Goal: Information Seeking & Learning: Compare options

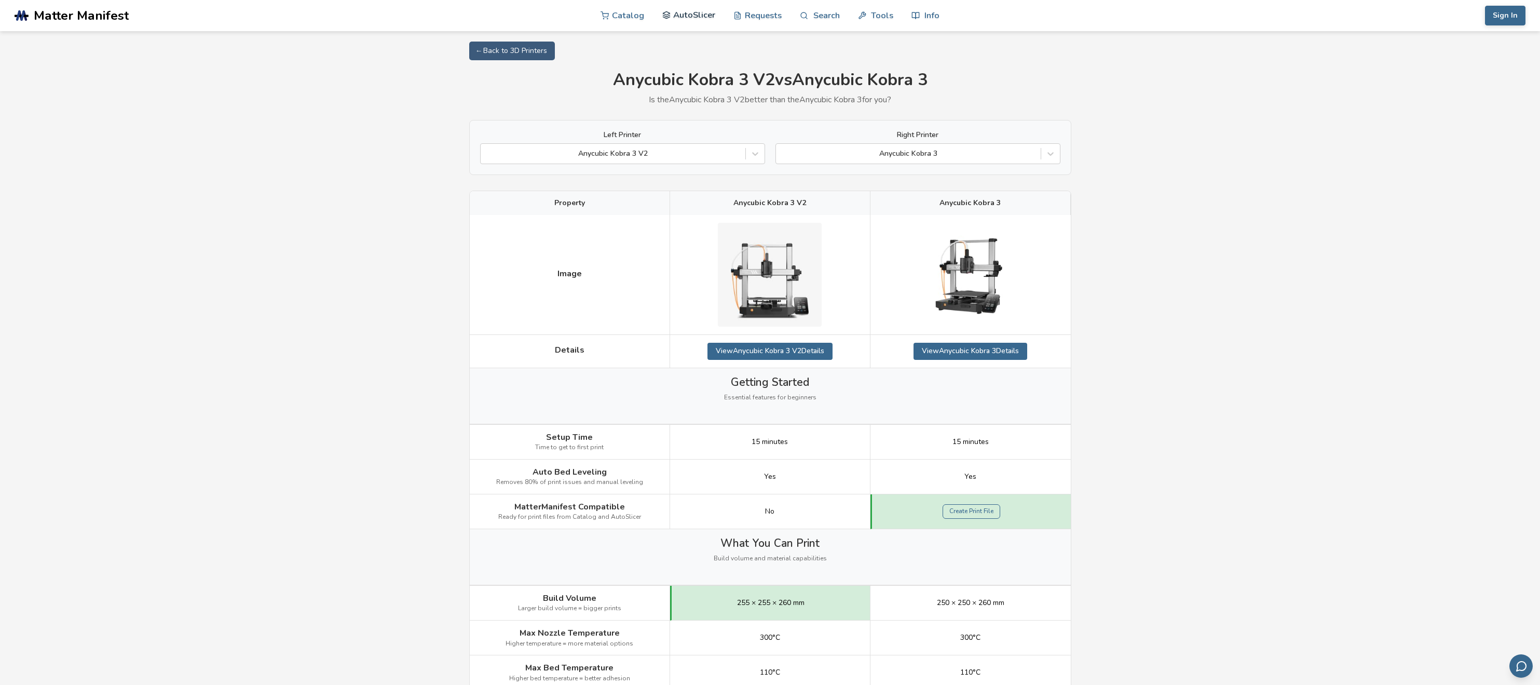
click at [690, 17] on link "AutoSlicer" at bounding box center [688, 14] width 53 height 31
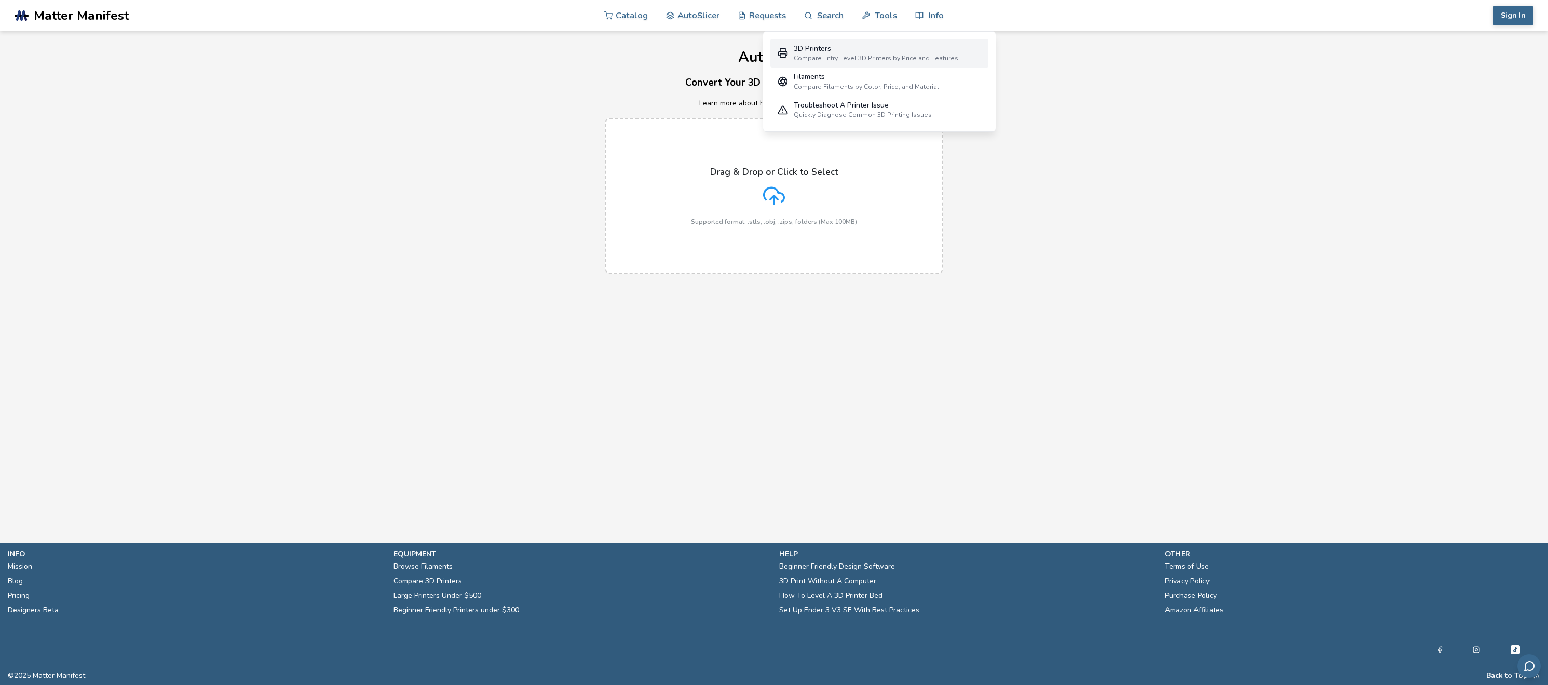
click at [816, 51] on div "3D Printers" at bounding box center [876, 49] width 165 height 8
select select "**********"
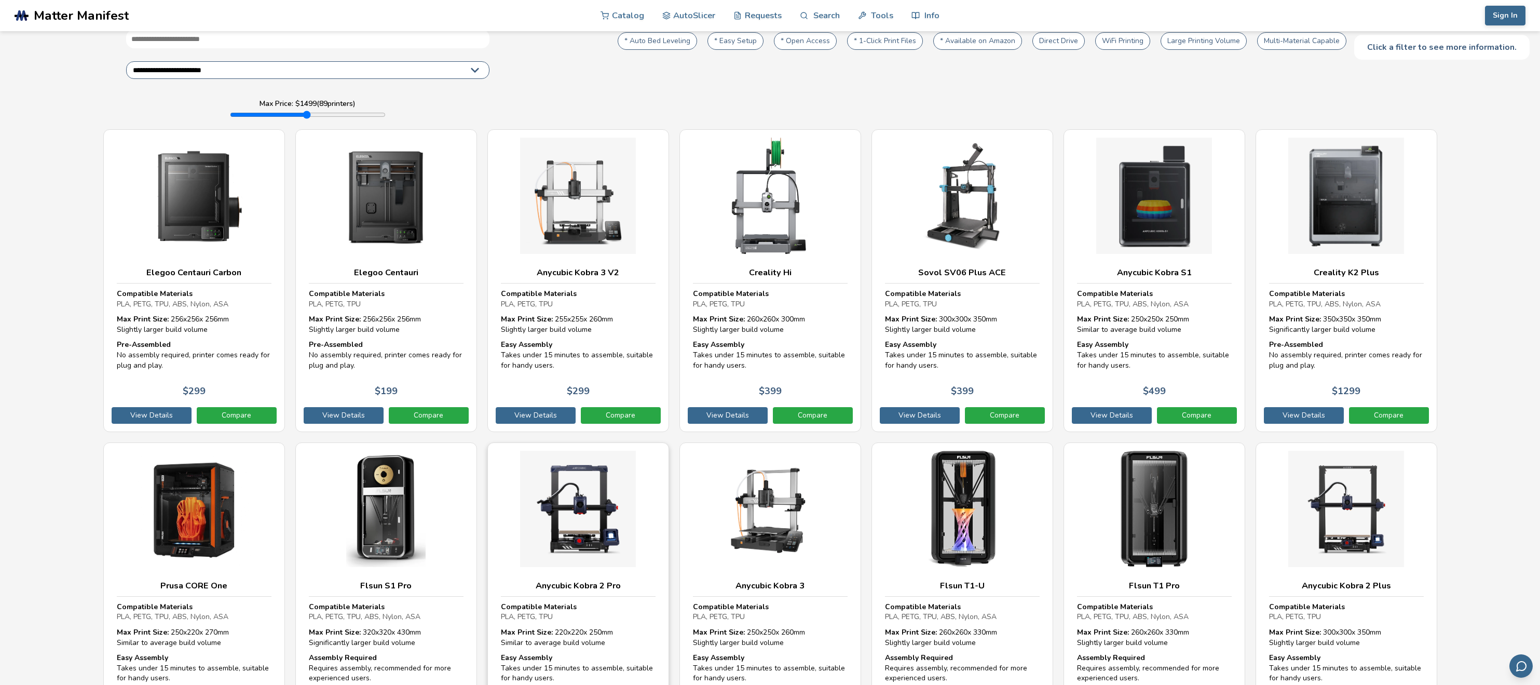
scroll to position [60, 0]
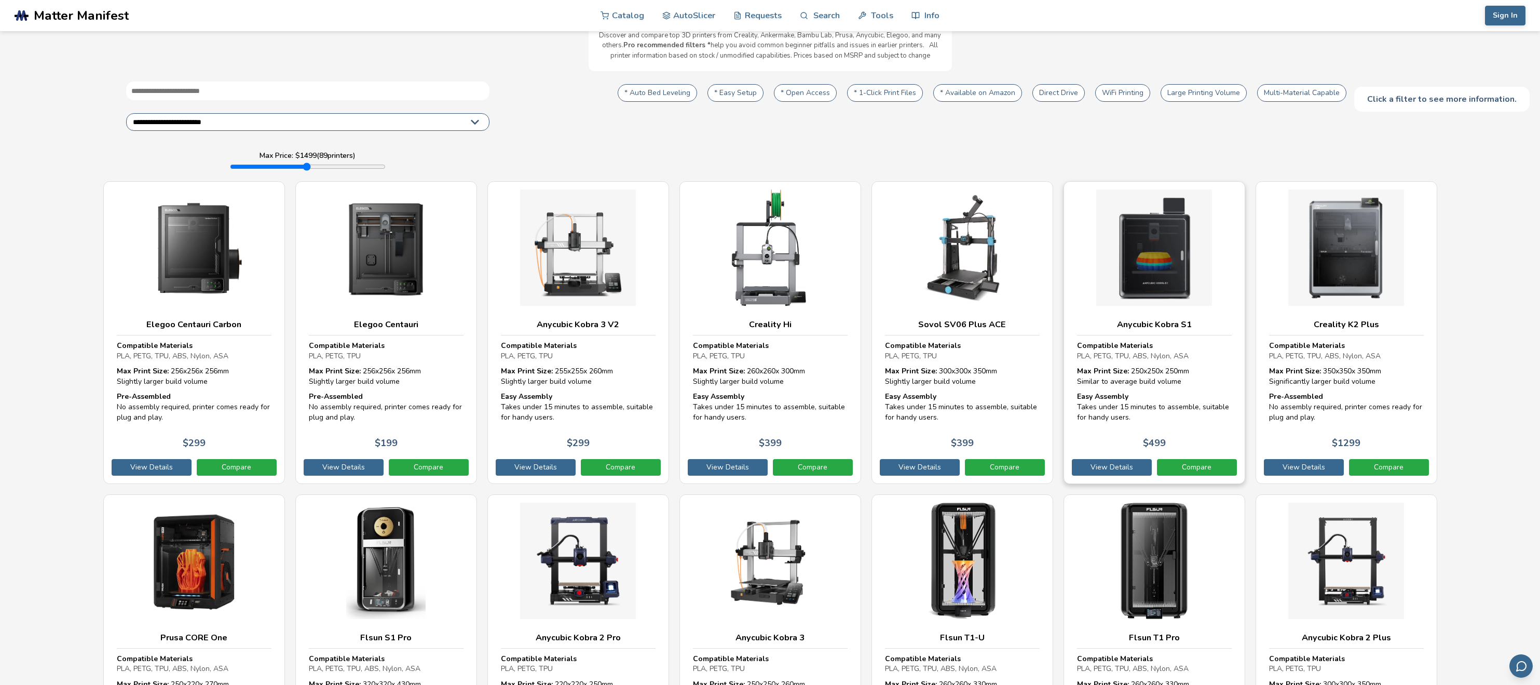
click at [1139, 292] on img at bounding box center [1154, 247] width 155 height 116
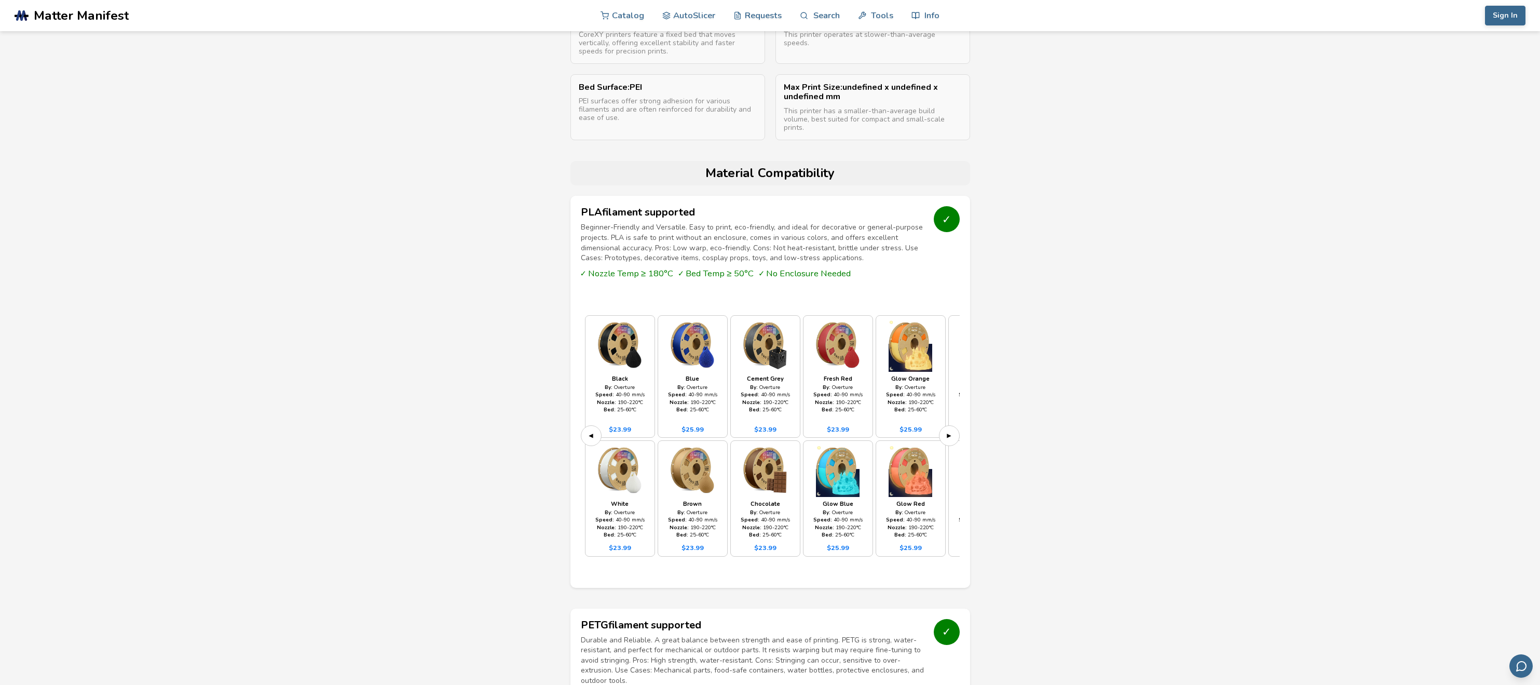
scroll to position [778, 0]
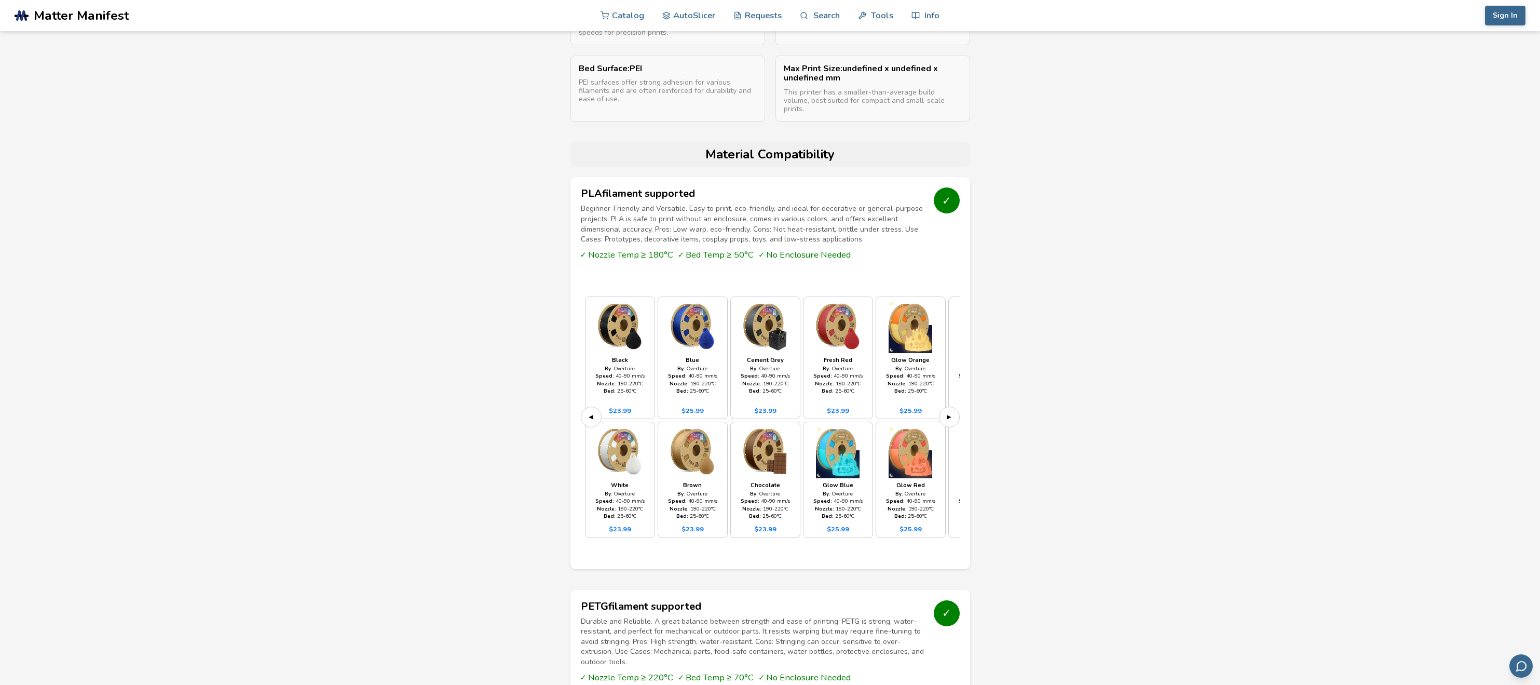
click at [949, 410] on button "▶" at bounding box center [949, 416] width 21 height 21
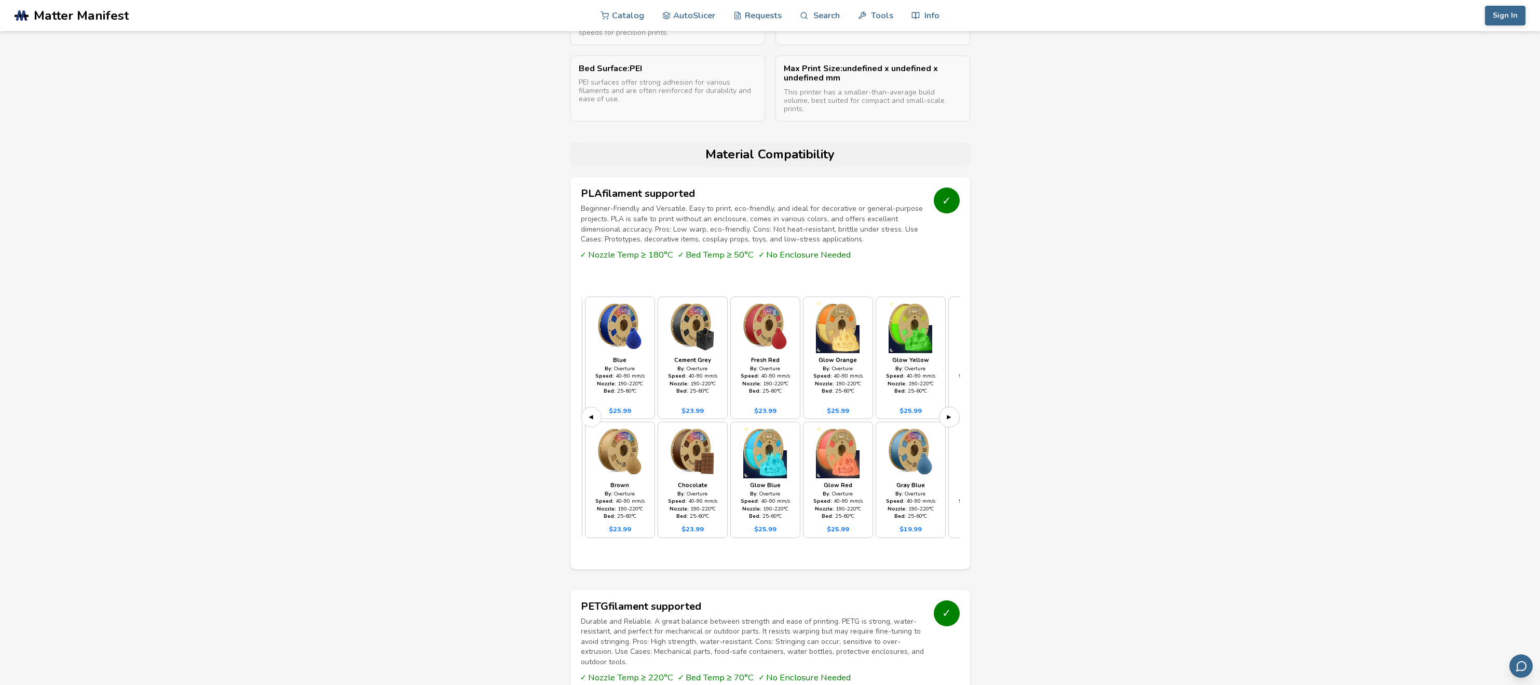
click at [949, 410] on button "▶" at bounding box center [949, 416] width 21 height 21
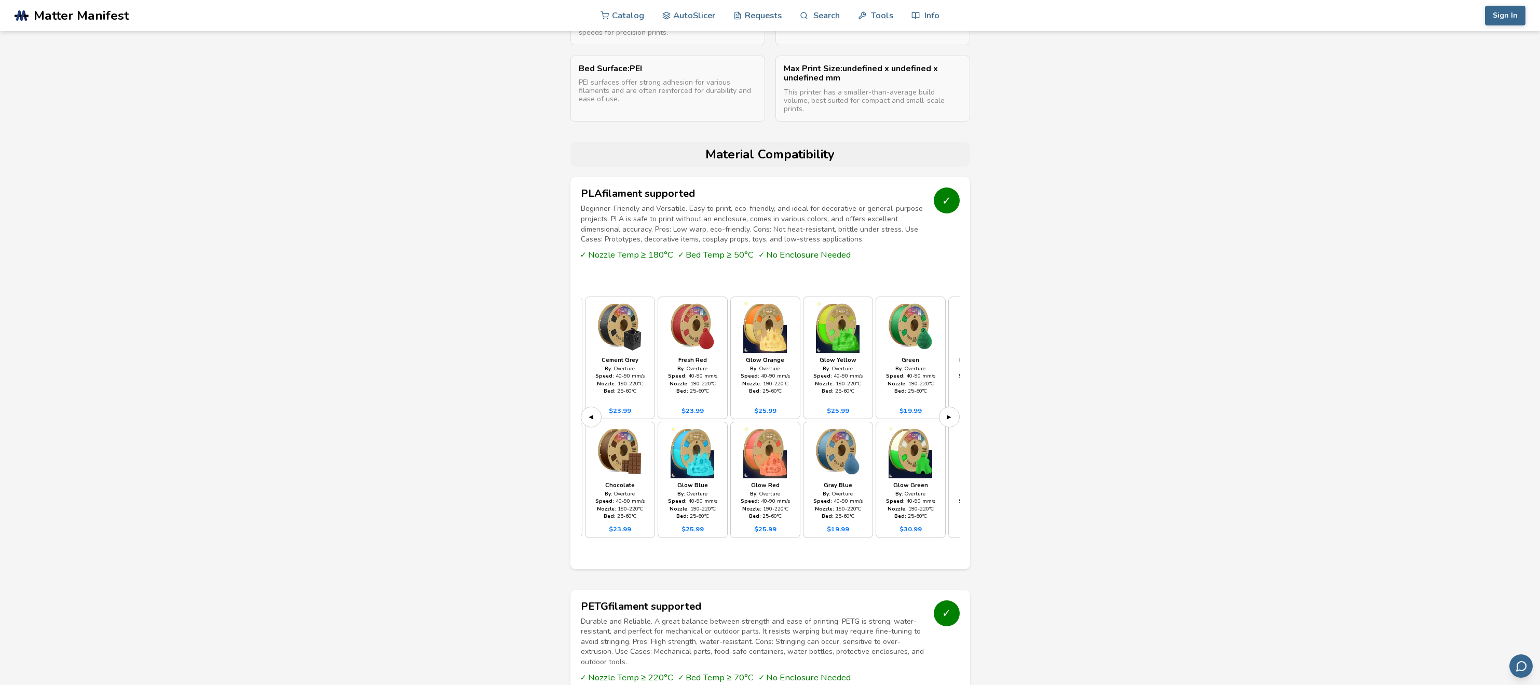
click at [949, 410] on button "▶" at bounding box center [949, 416] width 21 height 21
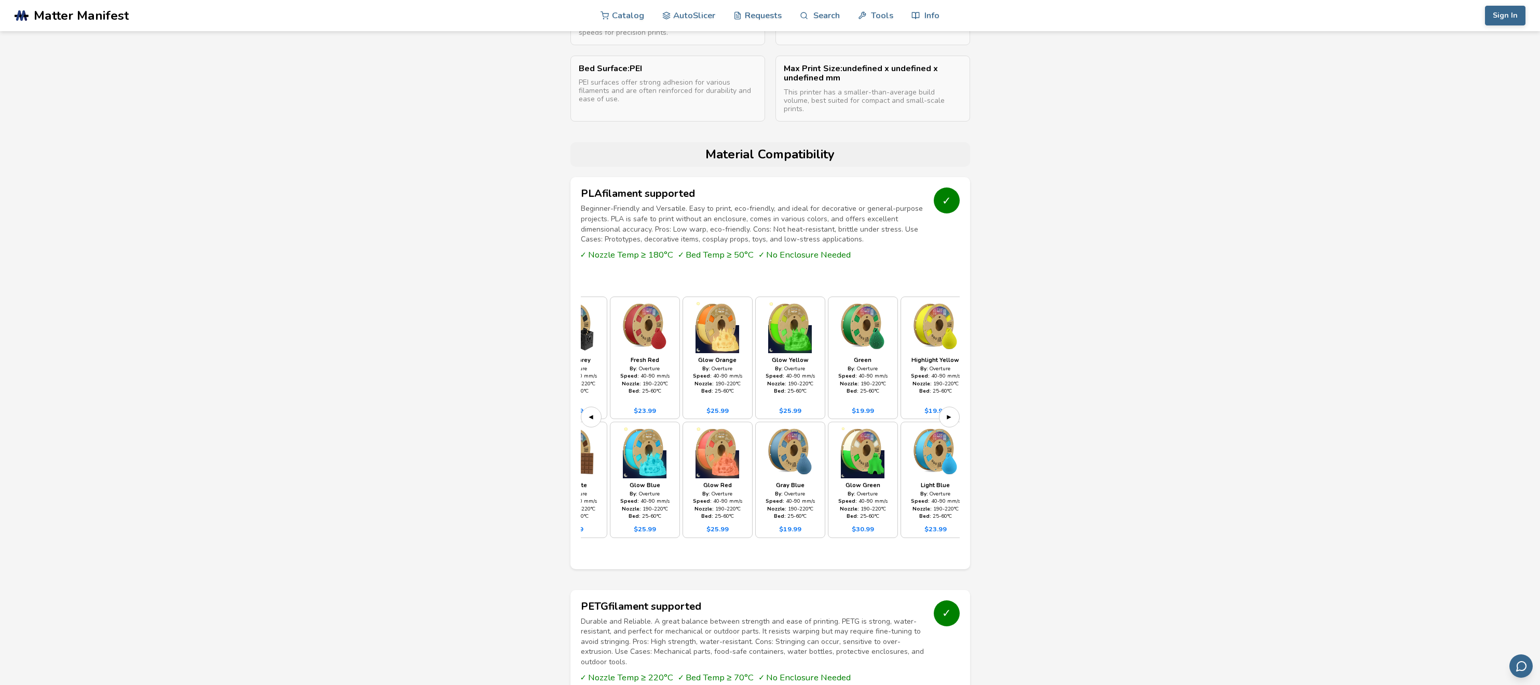
scroll to position [0, 218]
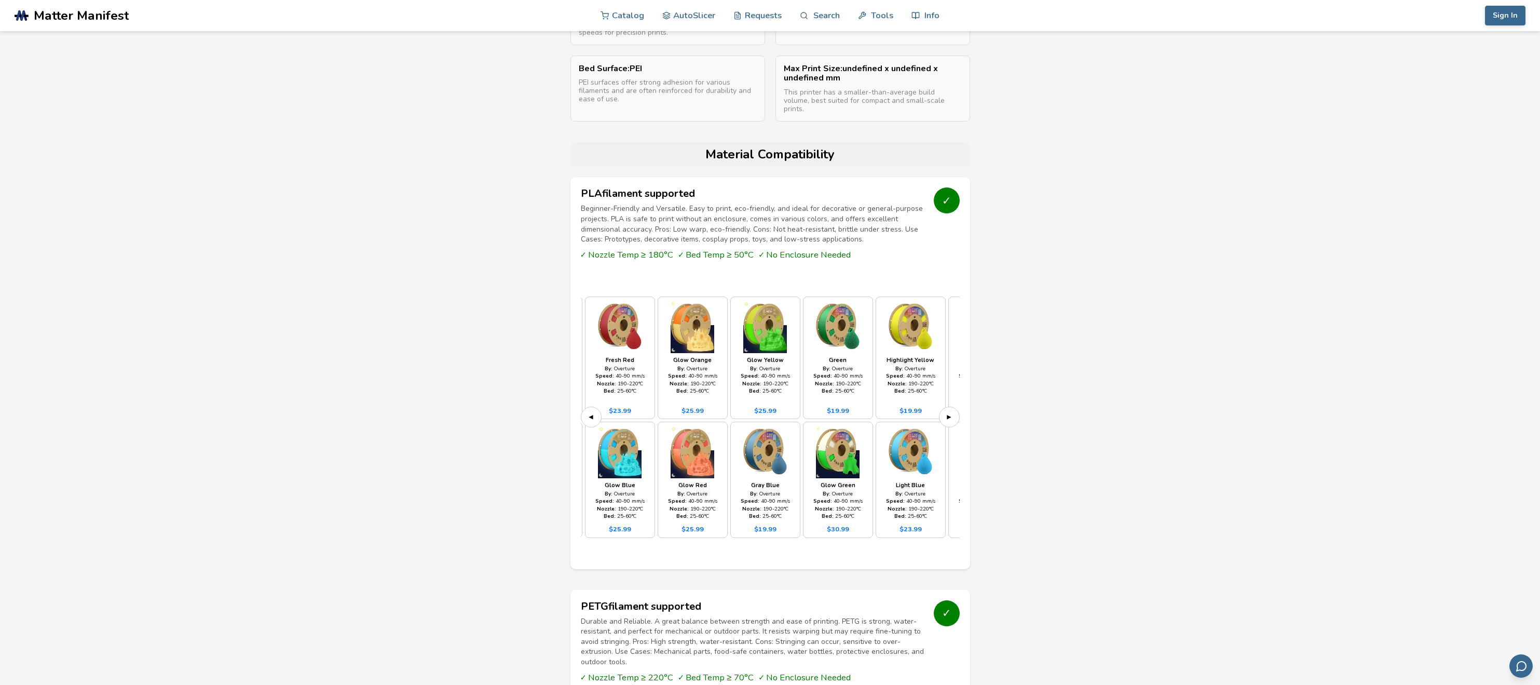
click at [949, 410] on button "▶" at bounding box center [949, 416] width 21 height 21
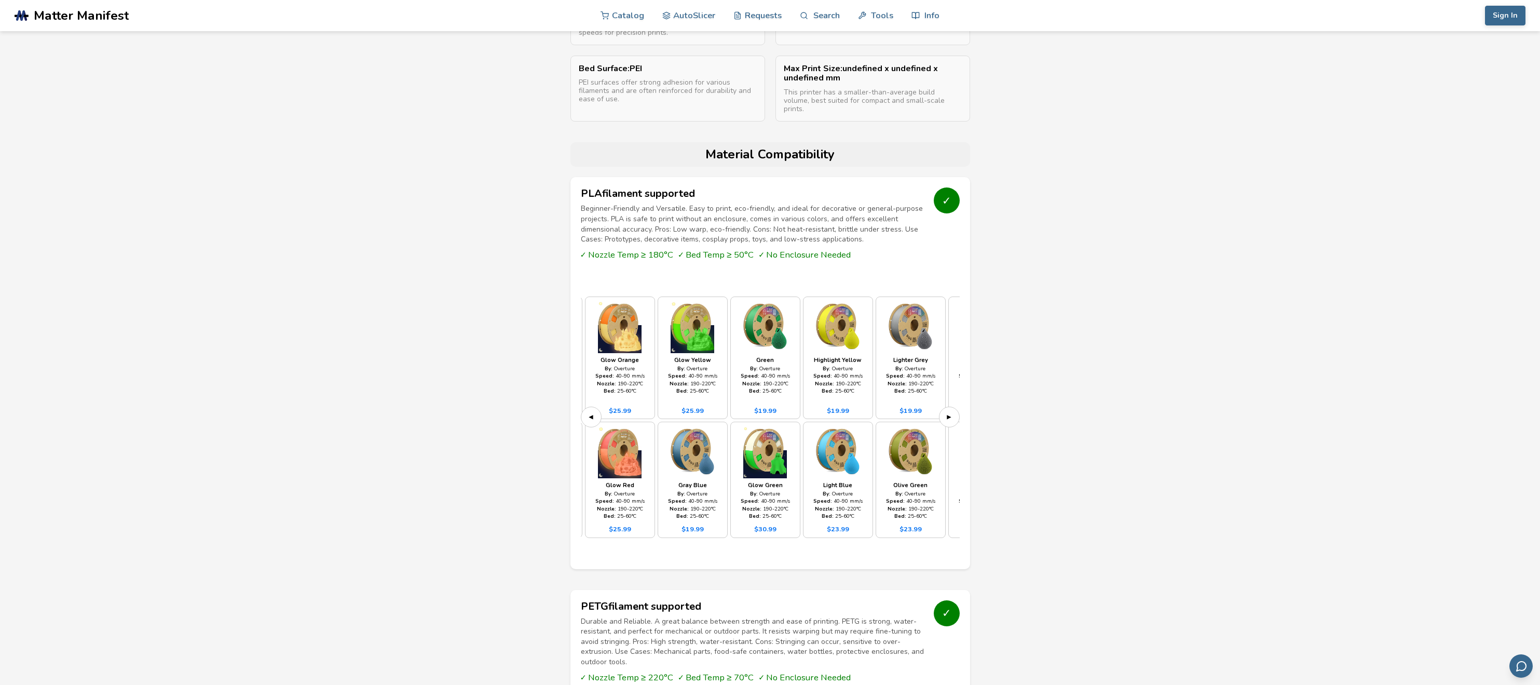
click at [949, 410] on button "▶" at bounding box center [949, 416] width 21 height 21
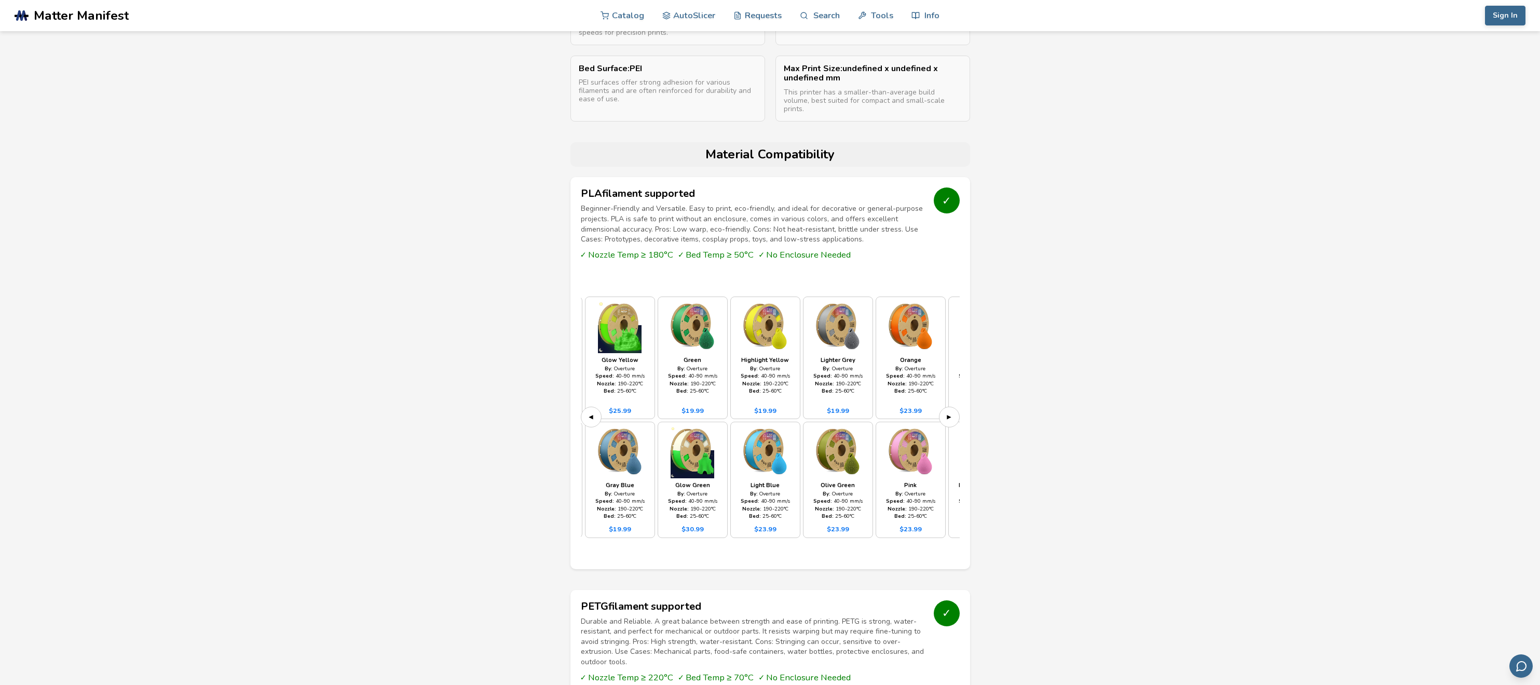
click at [949, 410] on button "▶" at bounding box center [949, 416] width 21 height 21
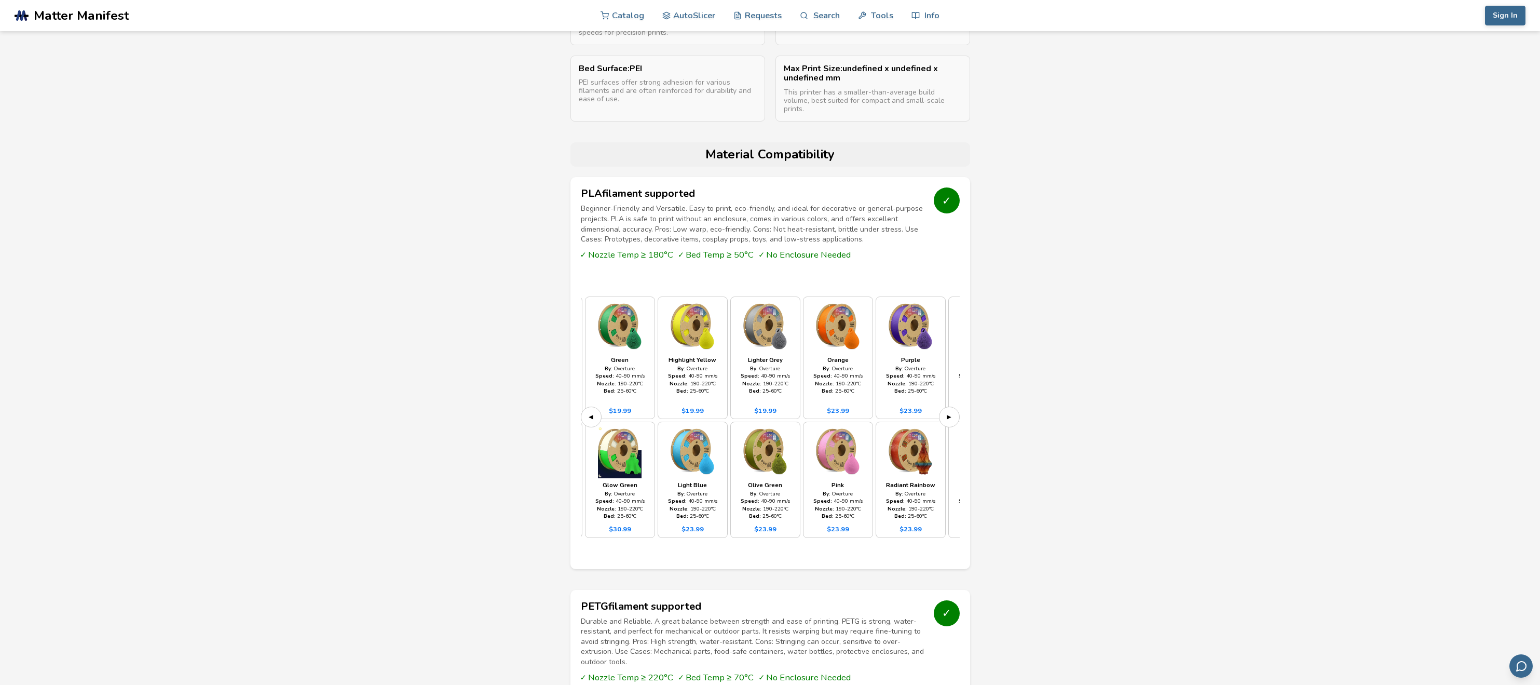
click at [949, 410] on button "▶" at bounding box center [949, 416] width 21 height 21
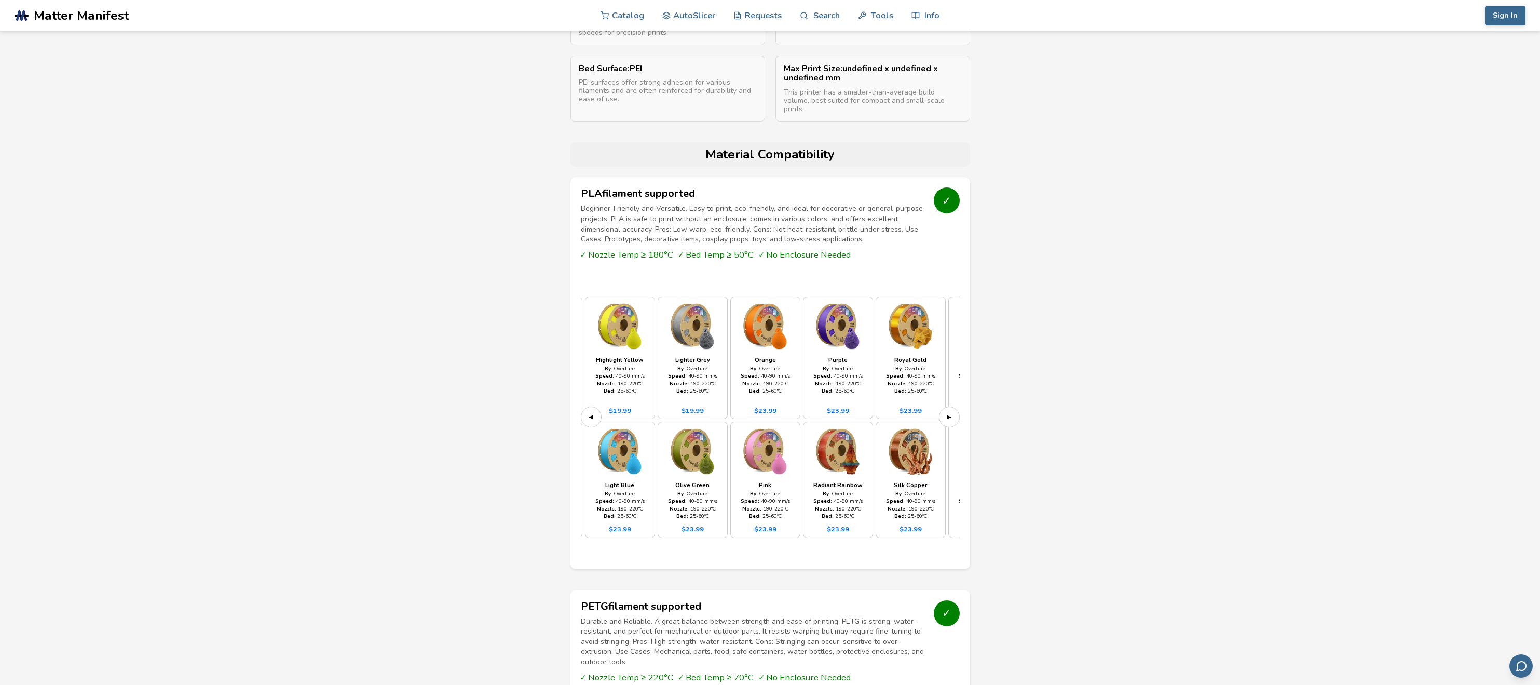
click at [949, 410] on button "▶" at bounding box center [949, 416] width 21 height 21
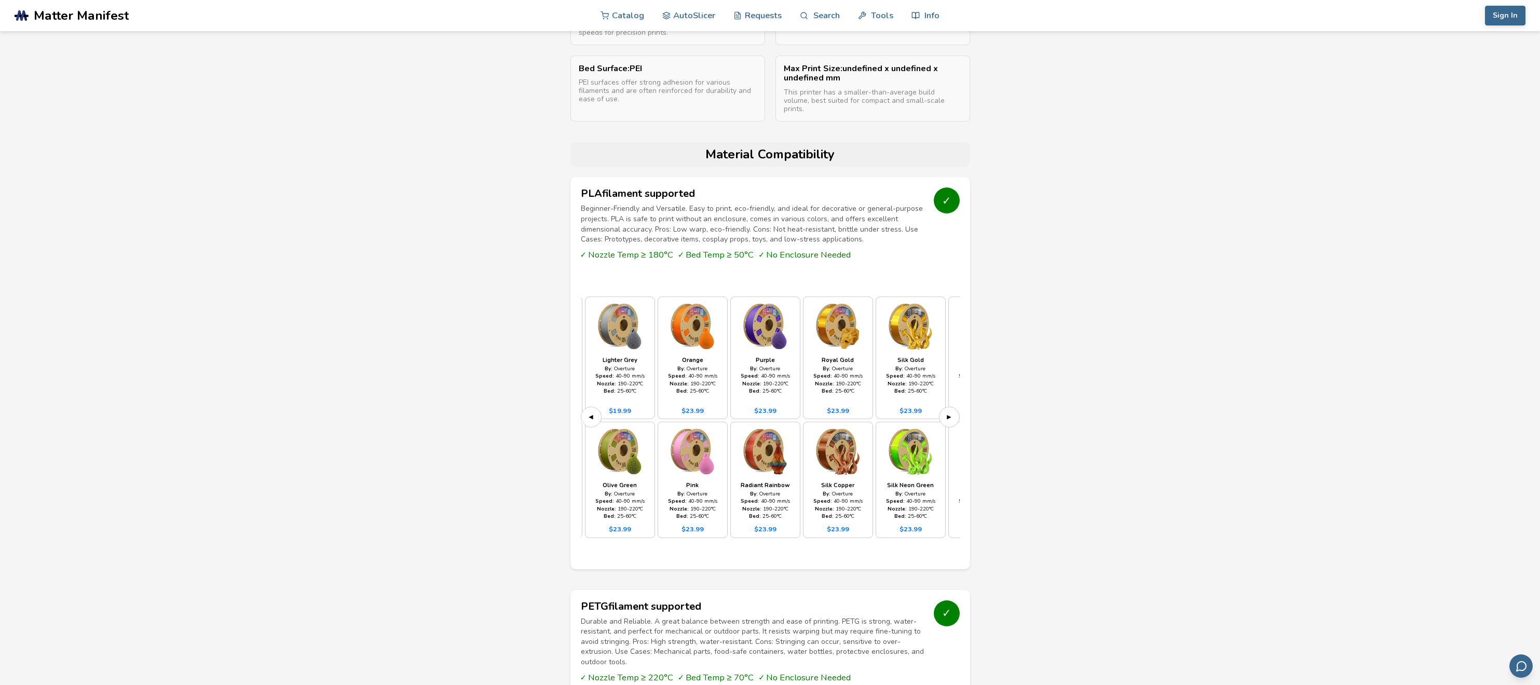
click at [949, 410] on button "▶" at bounding box center [949, 416] width 21 height 21
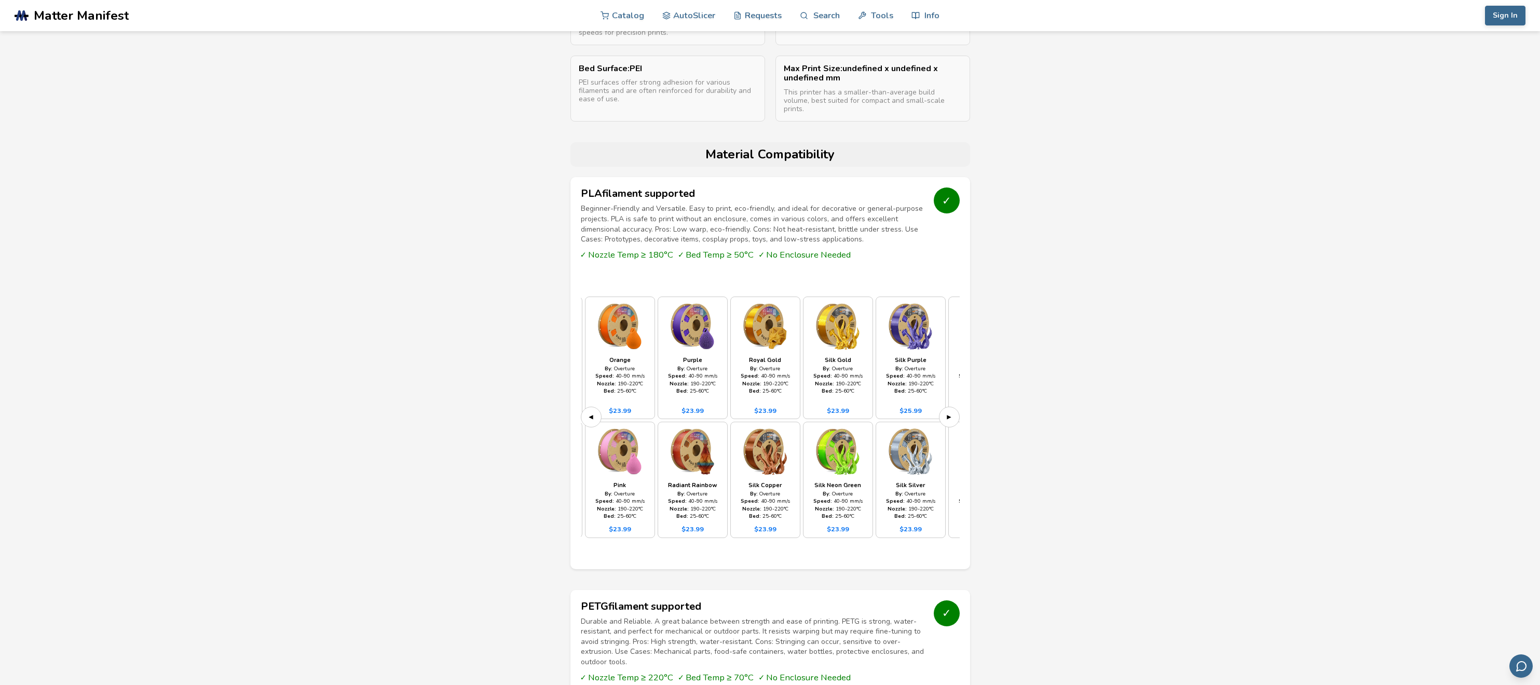
click at [949, 410] on button "▶" at bounding box center [949, 416] width 21 height 21
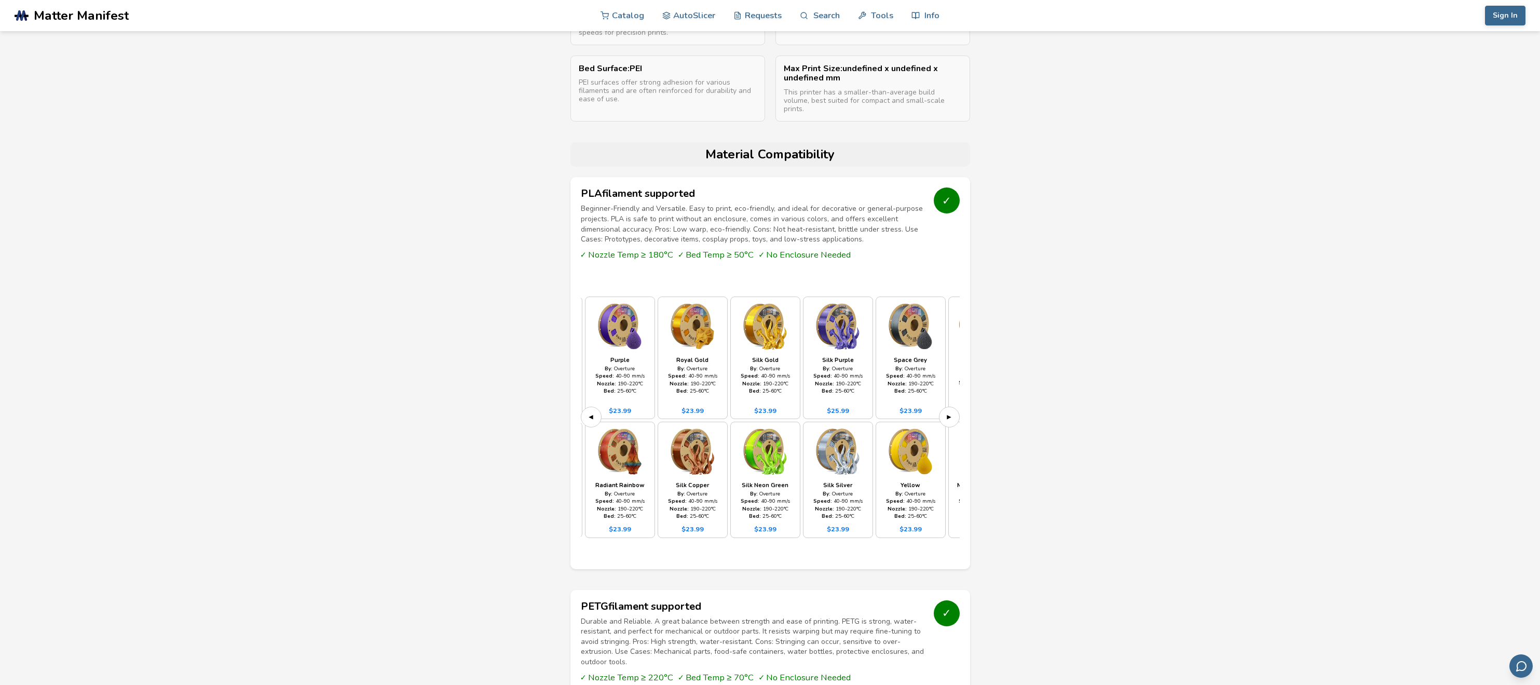
click at [949, 410] on button "▶" at bounding box center [949, 416] width 21 height 21
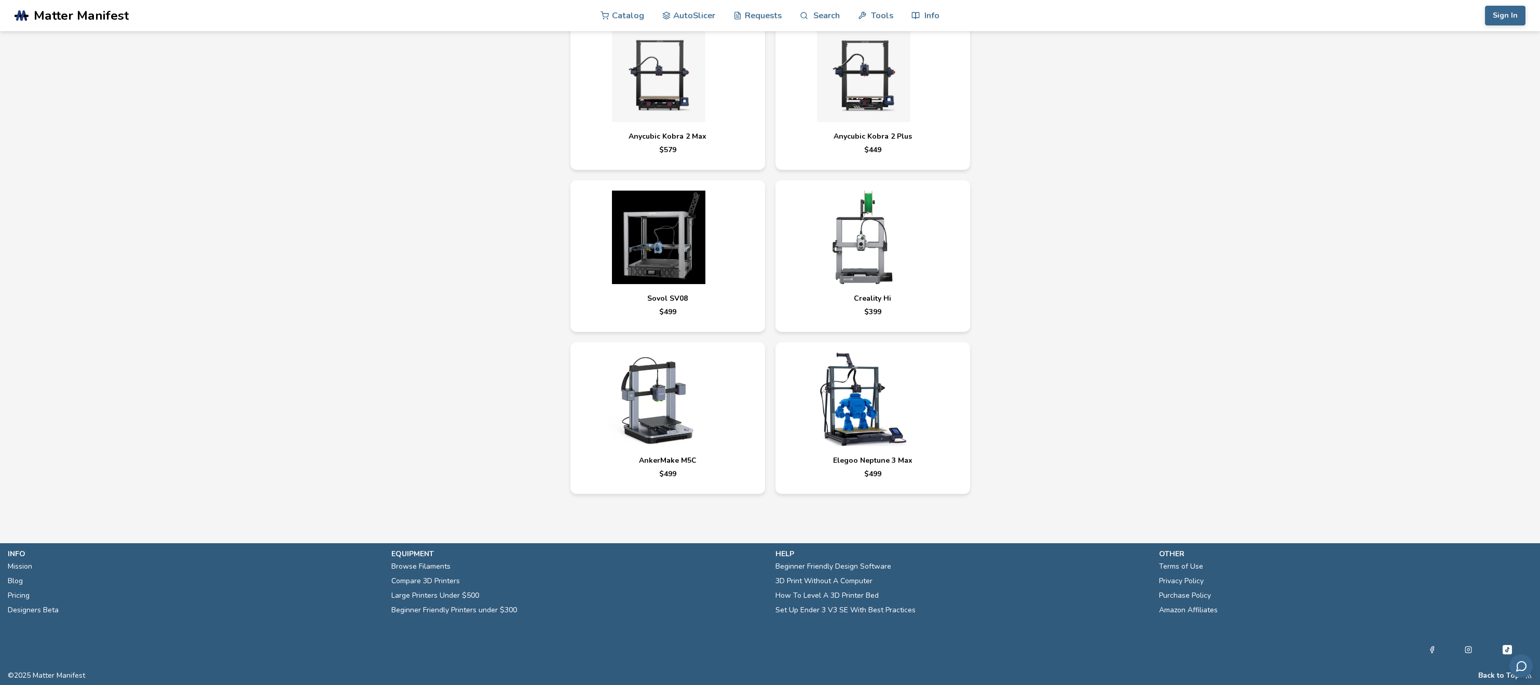
scroll to position [4022, 0]
